Goal: Information Seeking & Learning: Learn about a topic

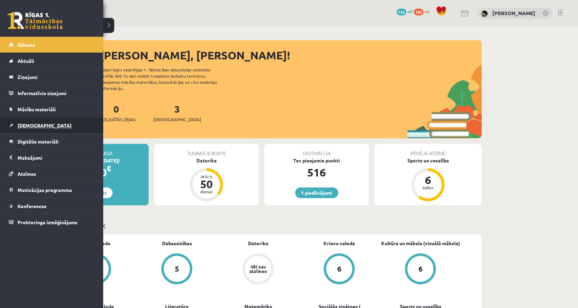
click at [22, 123] on span "[DEMOGRAPHIC_DATA]" at bounding box center [45, 125] width 54 height 6
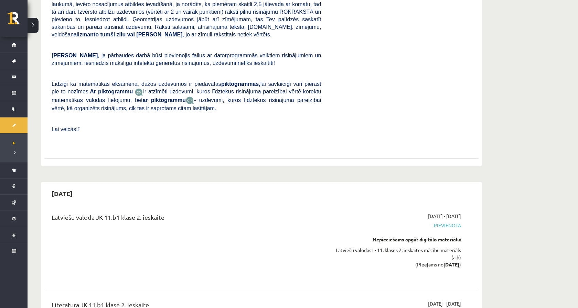
scroll to position [1488, 0]
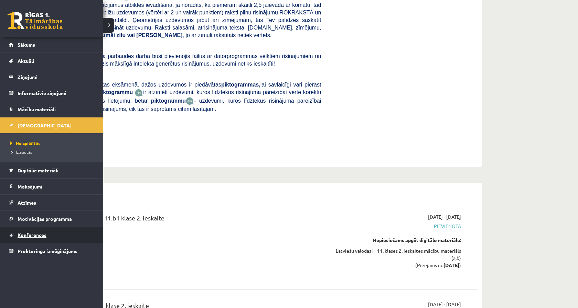
click at [35, 237] on span "Konferences" at bounding box center [32, 235] width 29 height 6
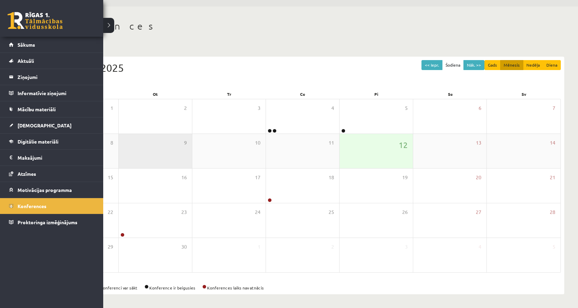
scroll to position [20, 0]
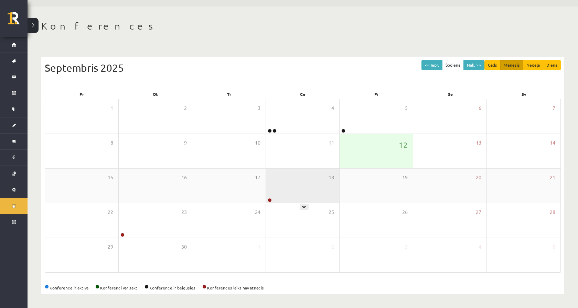
click at [279, 193] on div "18" at bounding box center [302, 186] width 73 height 34
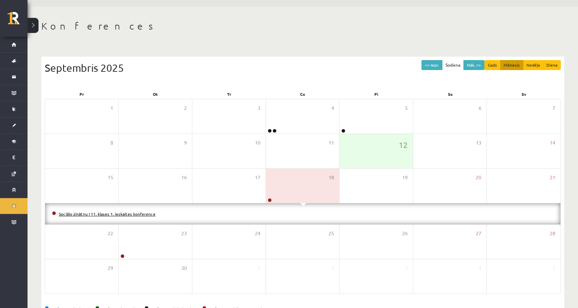
click at [128, 214] on link "Sociālo zinātņu I 11. klases 1. ieskaites konference" at bounding box center [107, 214] width 97 height 6
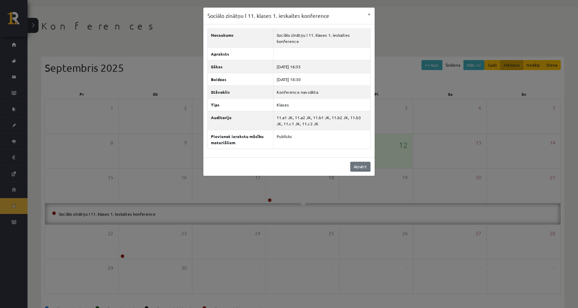
click at [364, 169] on link "Aizvērt" at bounding box center [360, 167] width 20 height 10
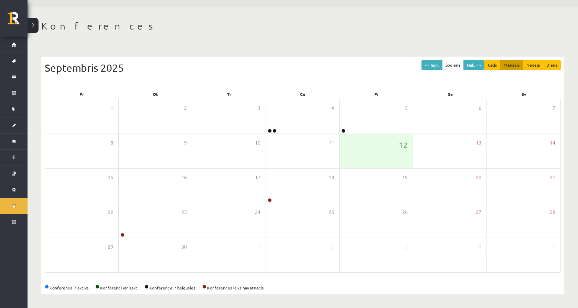
drag, startPoint x: 109, startPoint y: 290, endPoint x: 253, endPoint y: 296, distance: 144.9
click at [256, 298] on div "Konferences << Iepr. Šodiena Nāk. >> Gads Mēnesis Nedēļa Diena Septembris 2025 …" at bounding box center [303, 158] width 550 height 302
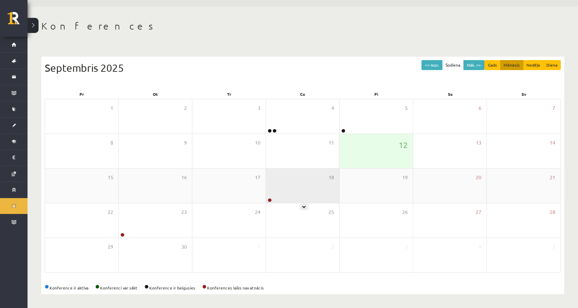
click at [308, 184] on div "18" at bounding box center [302, 186] width 73 height 34
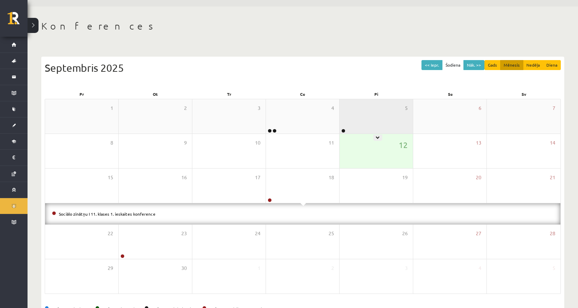
click at [342, 124] on div "5" at bounding box center [375, 116] width 73 height 34
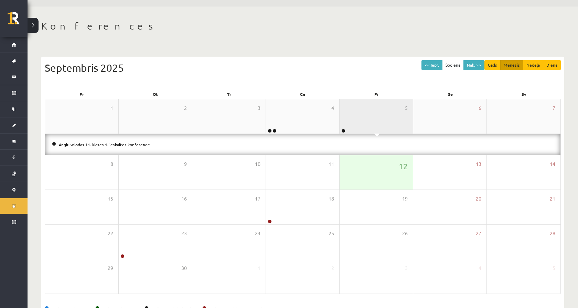
click at [342, 124] on div "5" at bounding box center [375, 116] width 73 height 34
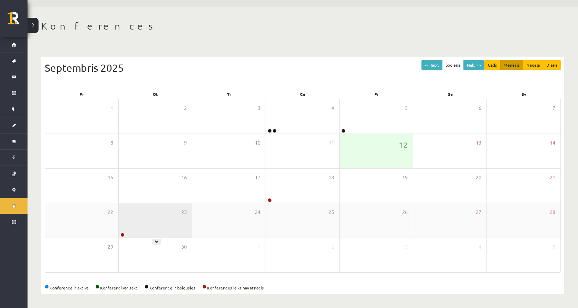
click at [124, 218] on div "23" at bounding box center [155, 221] width 73 height 34
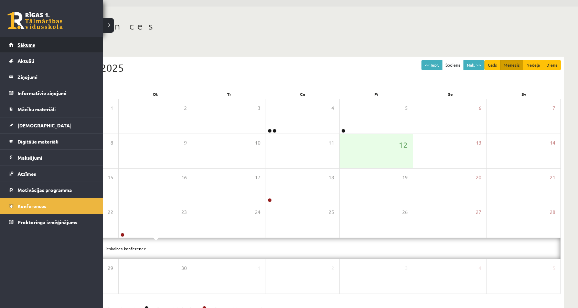
click at [23, 37] on link "Sākums" at bounding box center [52, 45] width 86 height 16
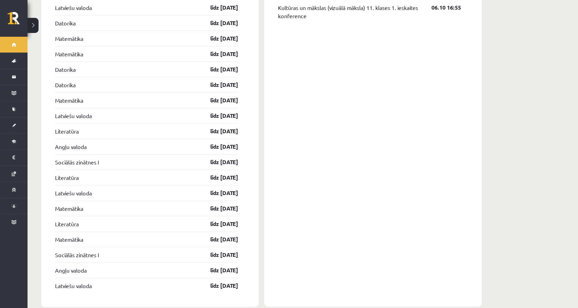
scroll to position [714, 0]
